Goal: Book appointment/travel/reservation

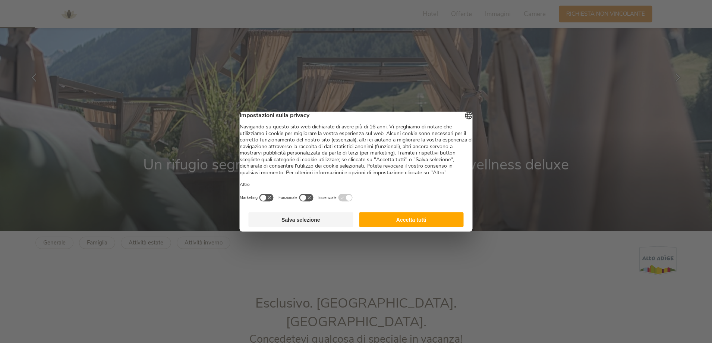
click at [403, 226] on button "Accetta tutti" at bounding box center [411, 219] width 105 height 15
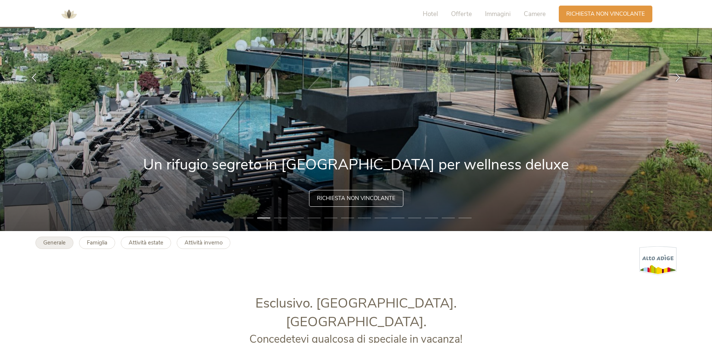
click at [51, 243] on b "Generale" at bounding box center [54, 242] width 22 height 7
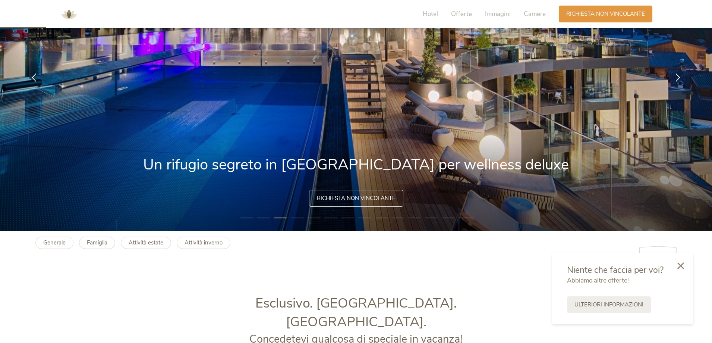
scroll to position [149, 0]
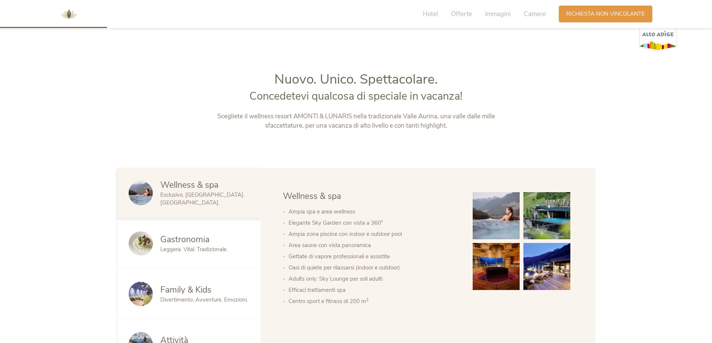
scroll to position [373, 0]
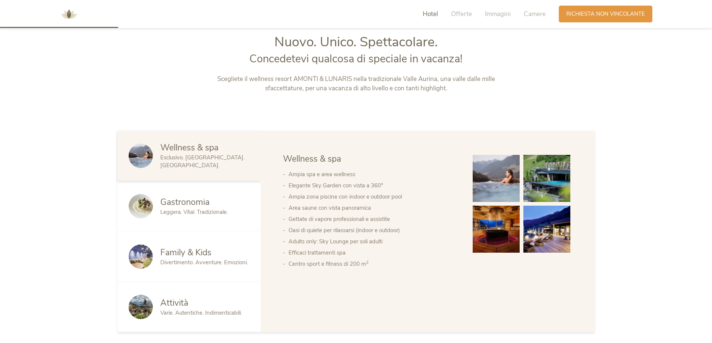
click at [505, 190] on img at bounding box center [496, 178] width 47 height 47
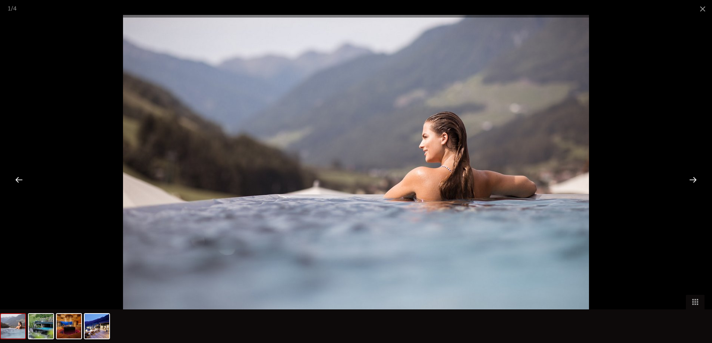
click at [690, 179] on div at bounding box center [693, 179] width 23 height 23
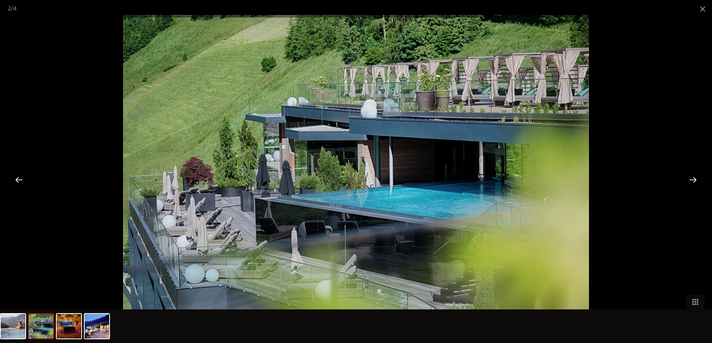
click at [690, 179] on div at bounding box center [693, 179] width 23 height 23
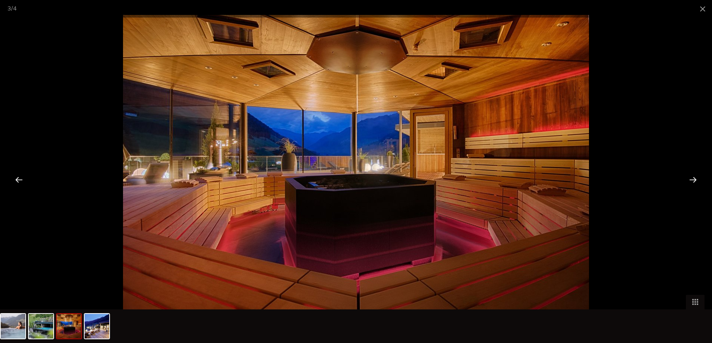
click at [690, 179] on div at bounding box center [693, 179] width 23 height 23
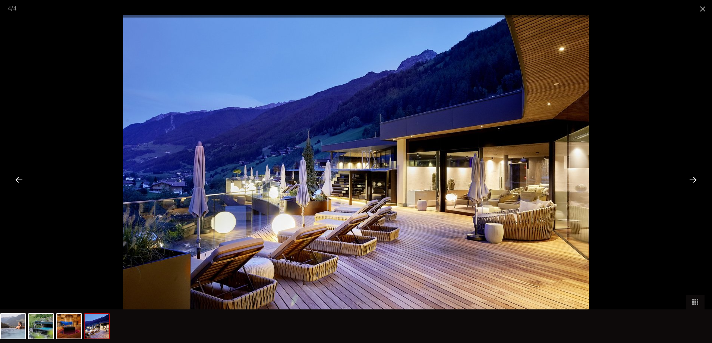
click at [690, 179] on div at bounding box center [693, 179] width 23 height 23
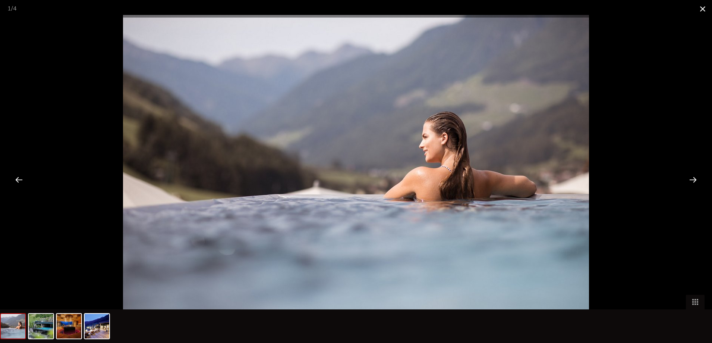
click at [704, 9] on span at bounding box center [703, 9] width 19 height 18
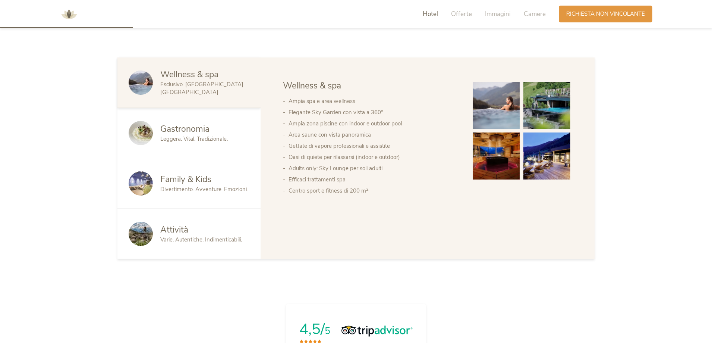
scroll to position [448, 0]
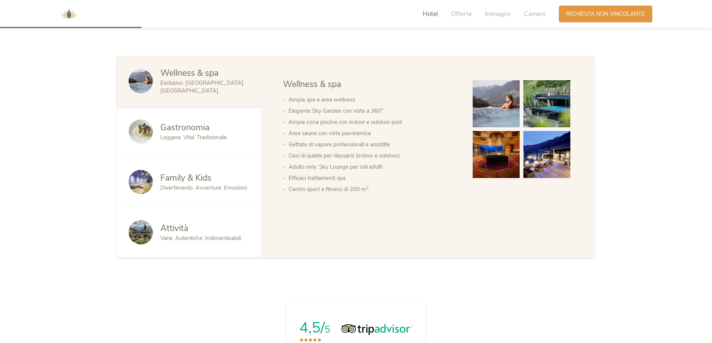
click at [176, 181] on span "Family & Kids" at bounding box center [185, 178] width 51 height 12
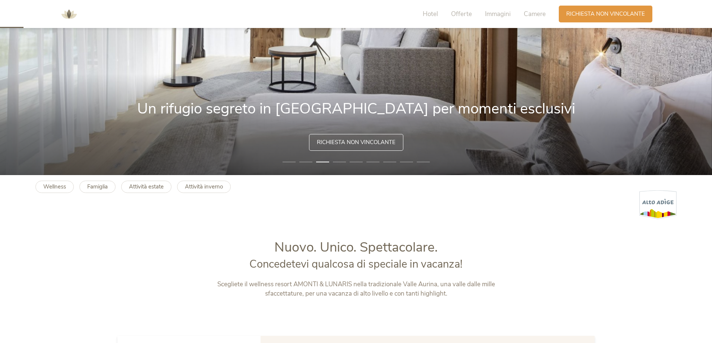
scroll to position [75, 0]
